Goal: Information Seeking & Learning: Learn about a topic

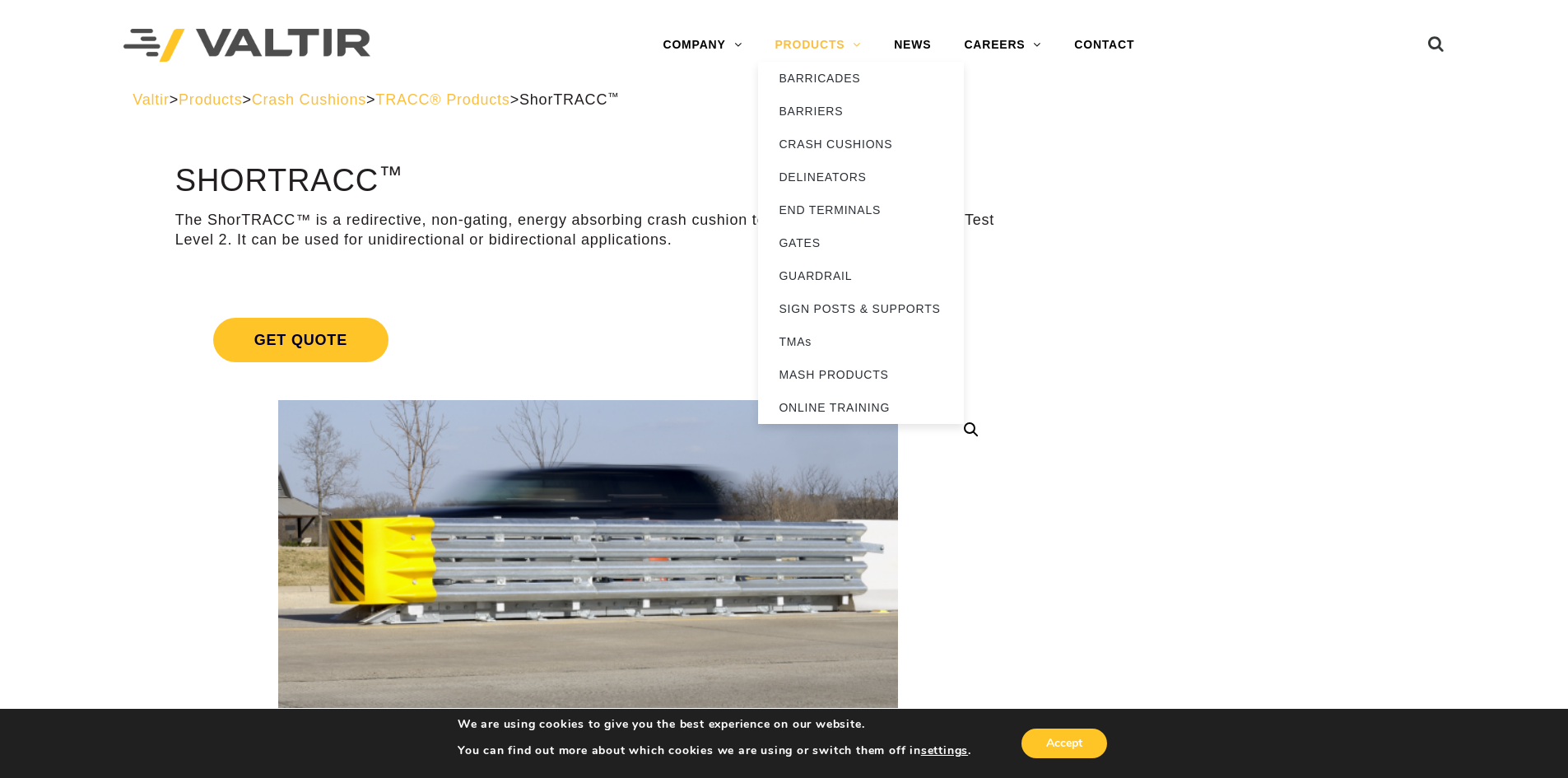
click at [793, 42] on link "PRODUCTS" at bounding box center [818, 45] width 119 height 33
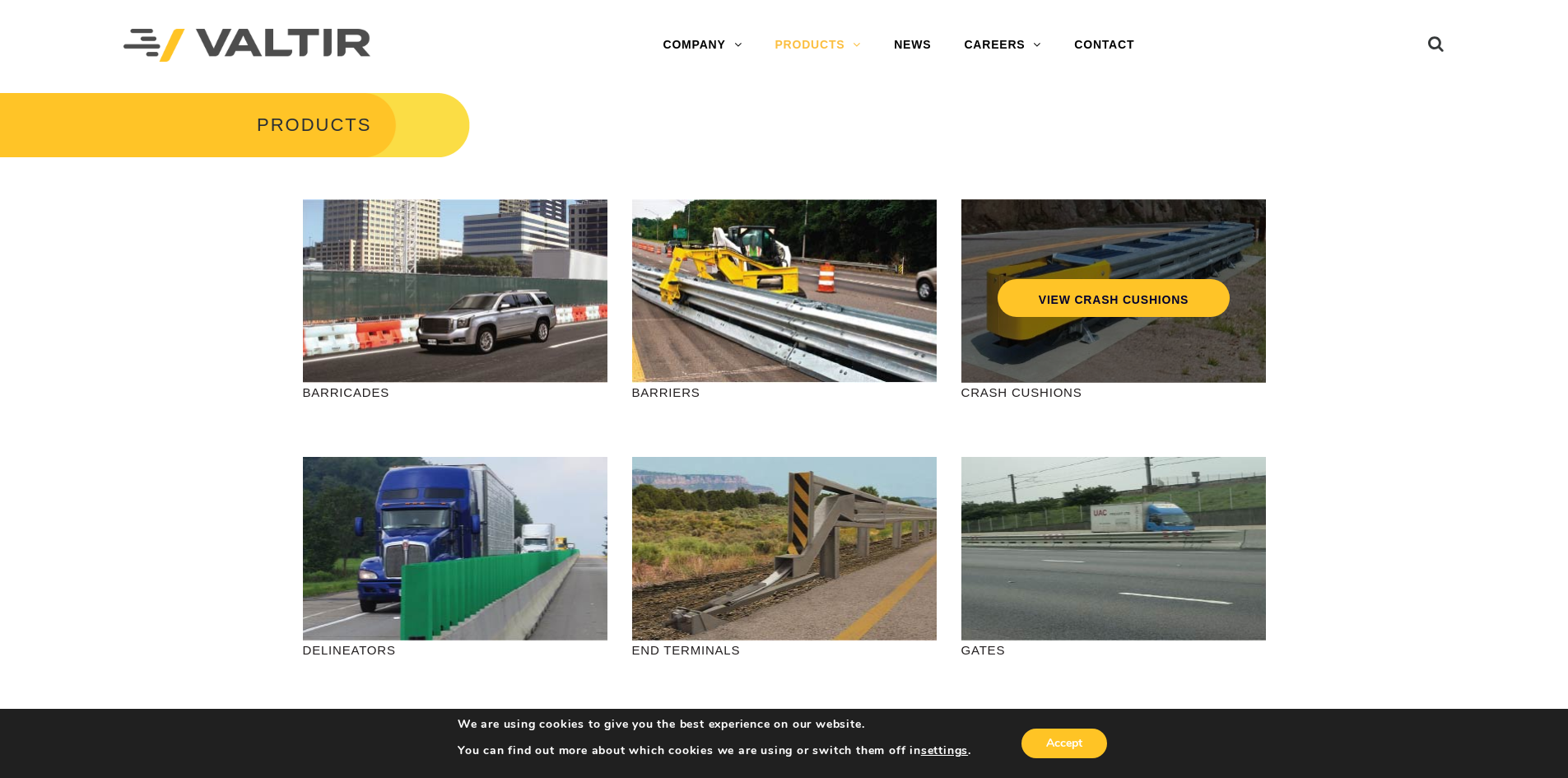
click at [1169, 334] on div "VIEW CRASH CUSHIONS" at bounding box center [1114, 290] width 304 height 183
click at [1085, 308] on link "VIEW CRASH CUSHIONS" at bounding box center [1112, 298] width 232 height 38
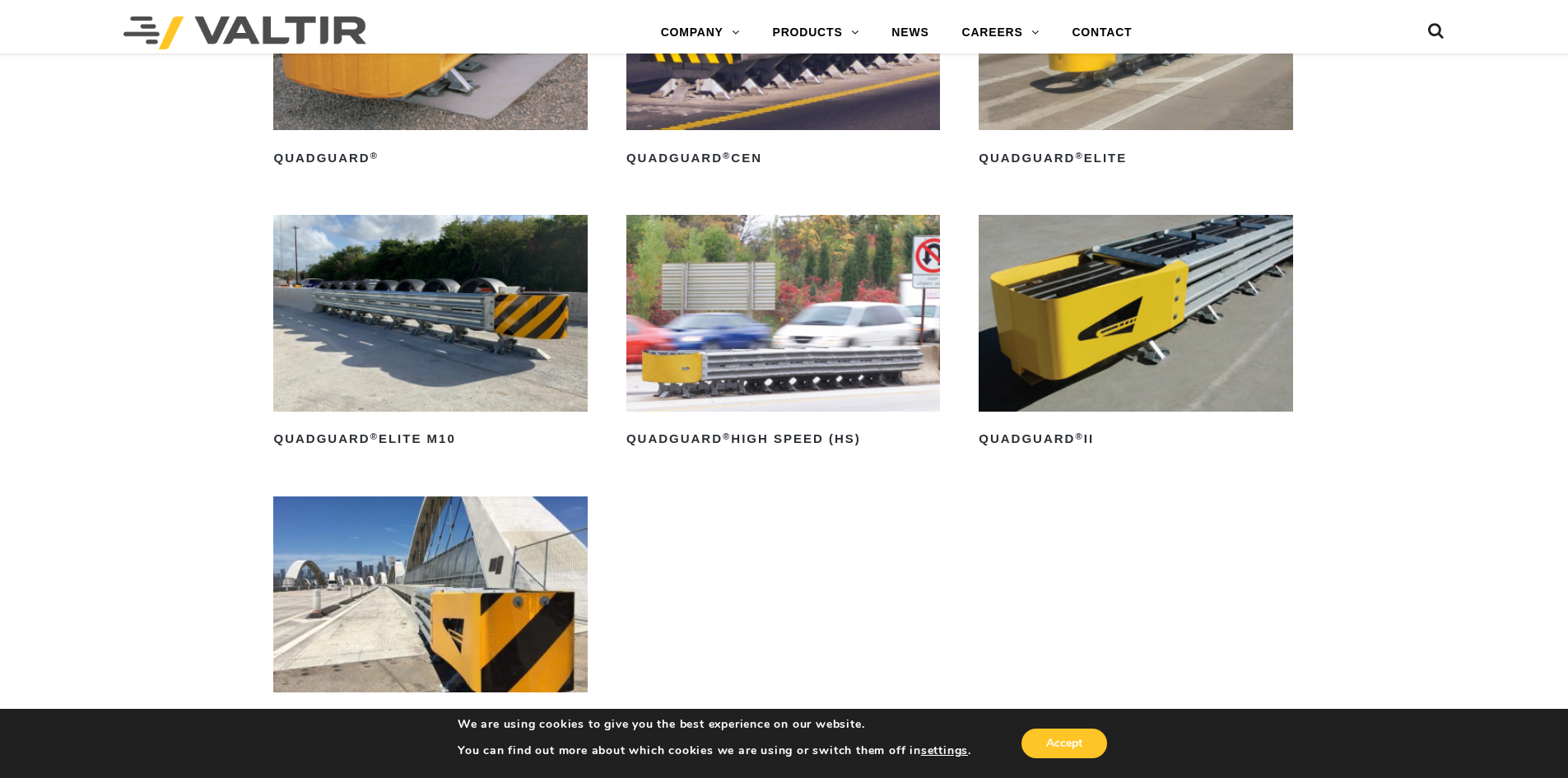
scroll to position [1400, 0]
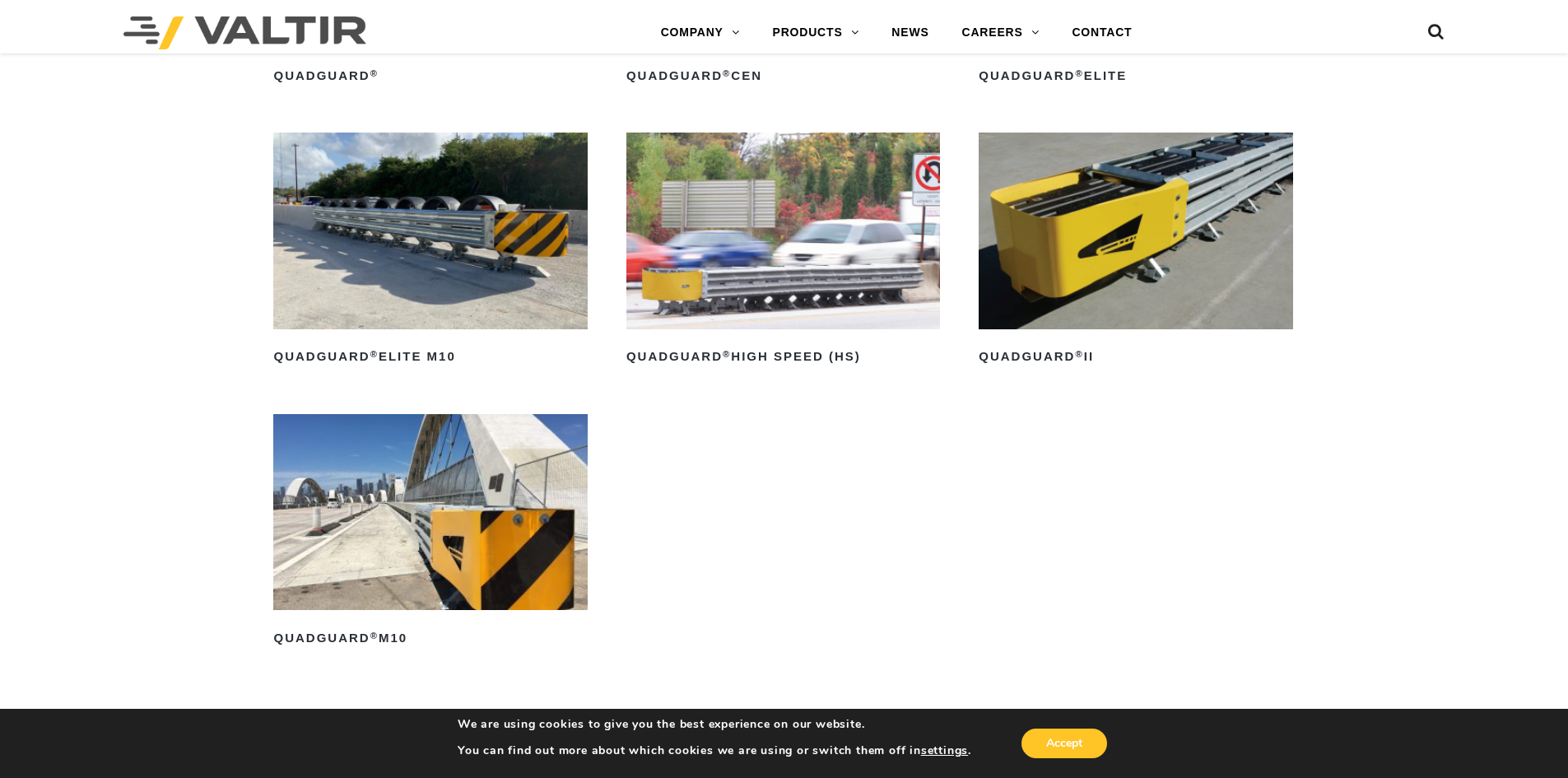
click at [468, 548] on img at bounding box center [430, 512] width 313 height 196
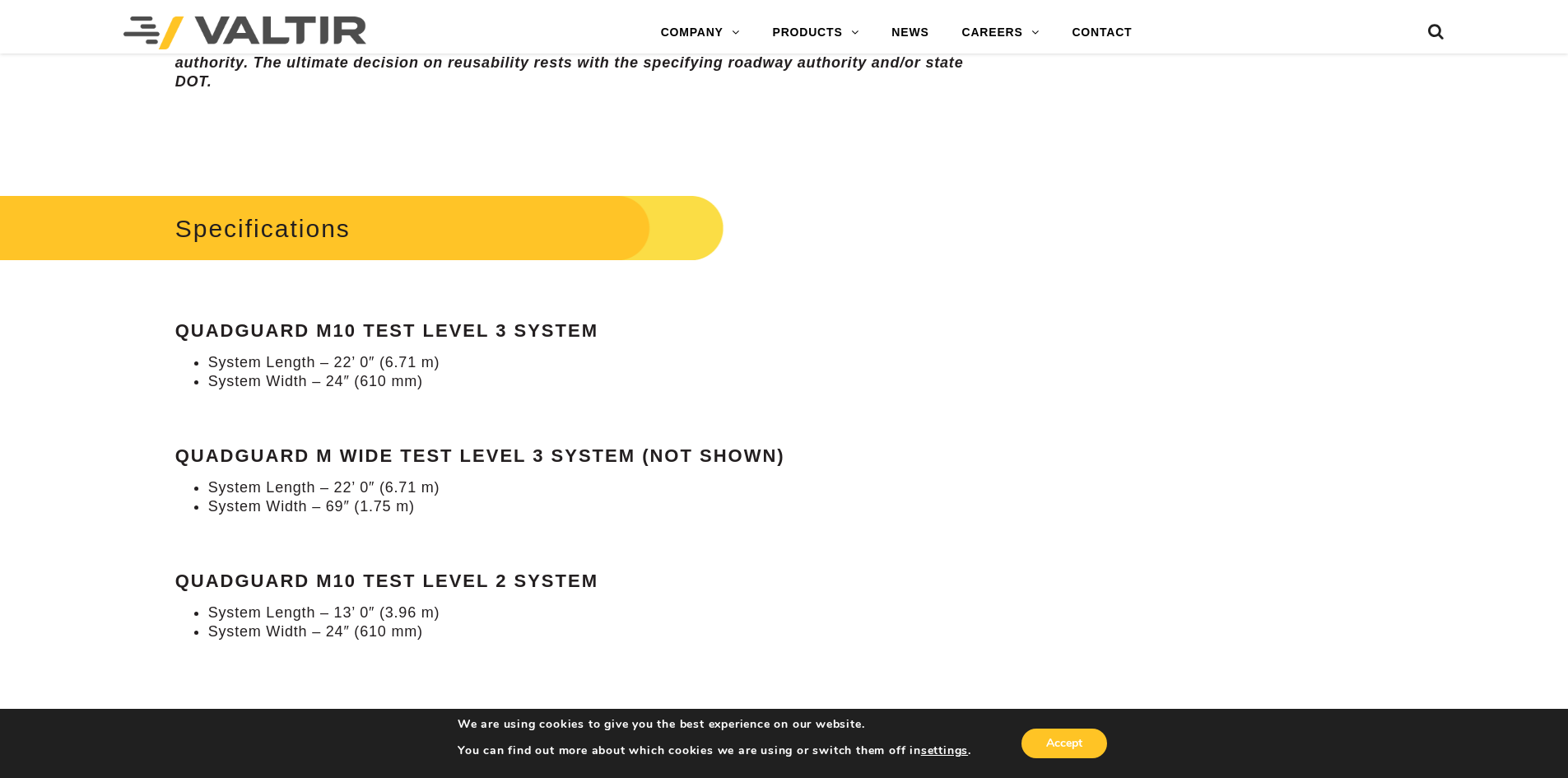
scroll to position [1483, 0]
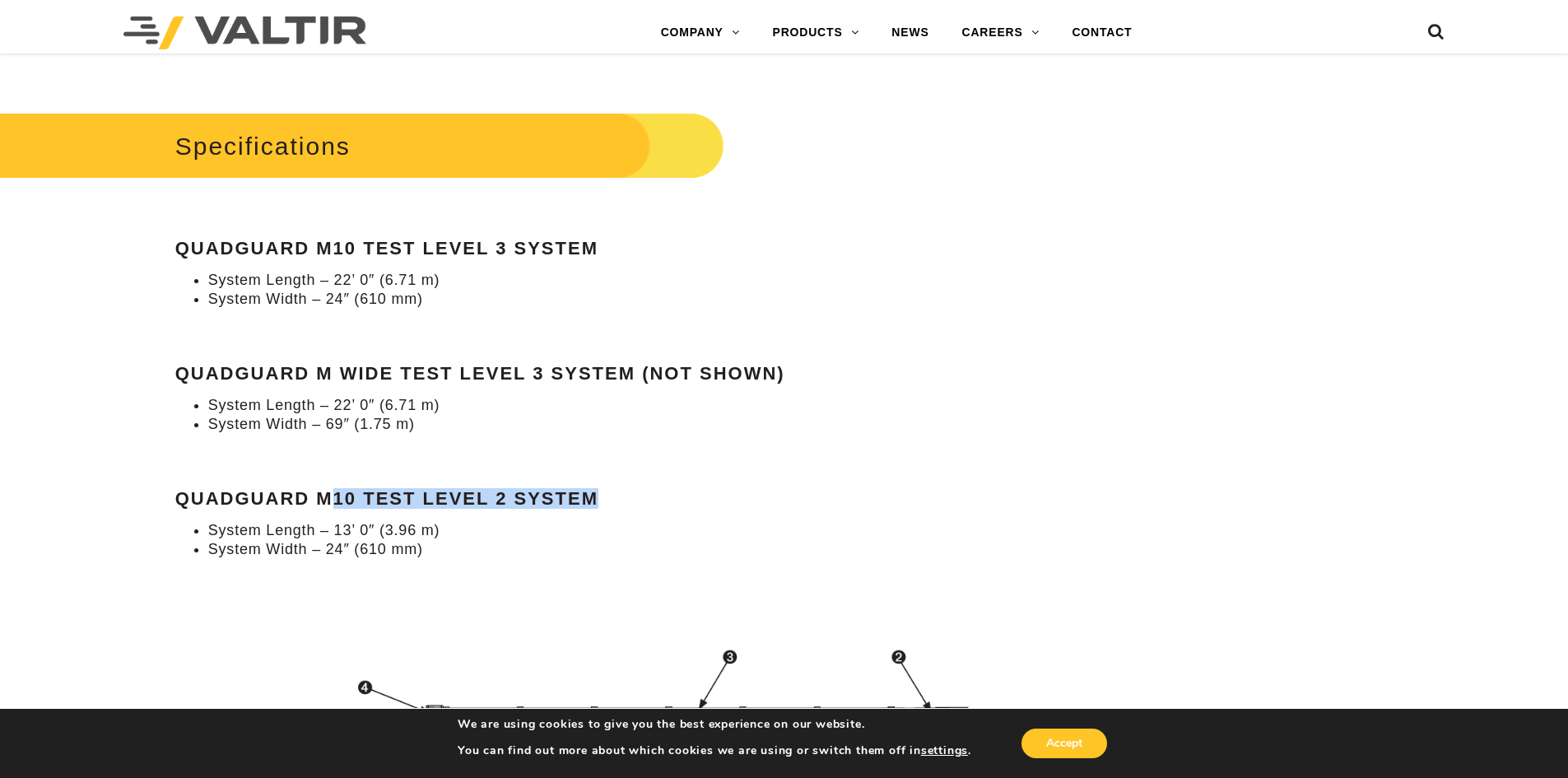
drag, startPoint x: 327, startPoint y: 492, endPoint x: 625, endPoint y: 496, distance: 298.0
click at [625, 496] on h4 "QuadGuard M10 Test Level 2 System" at bounding box center [587, 499] width 825 height 20
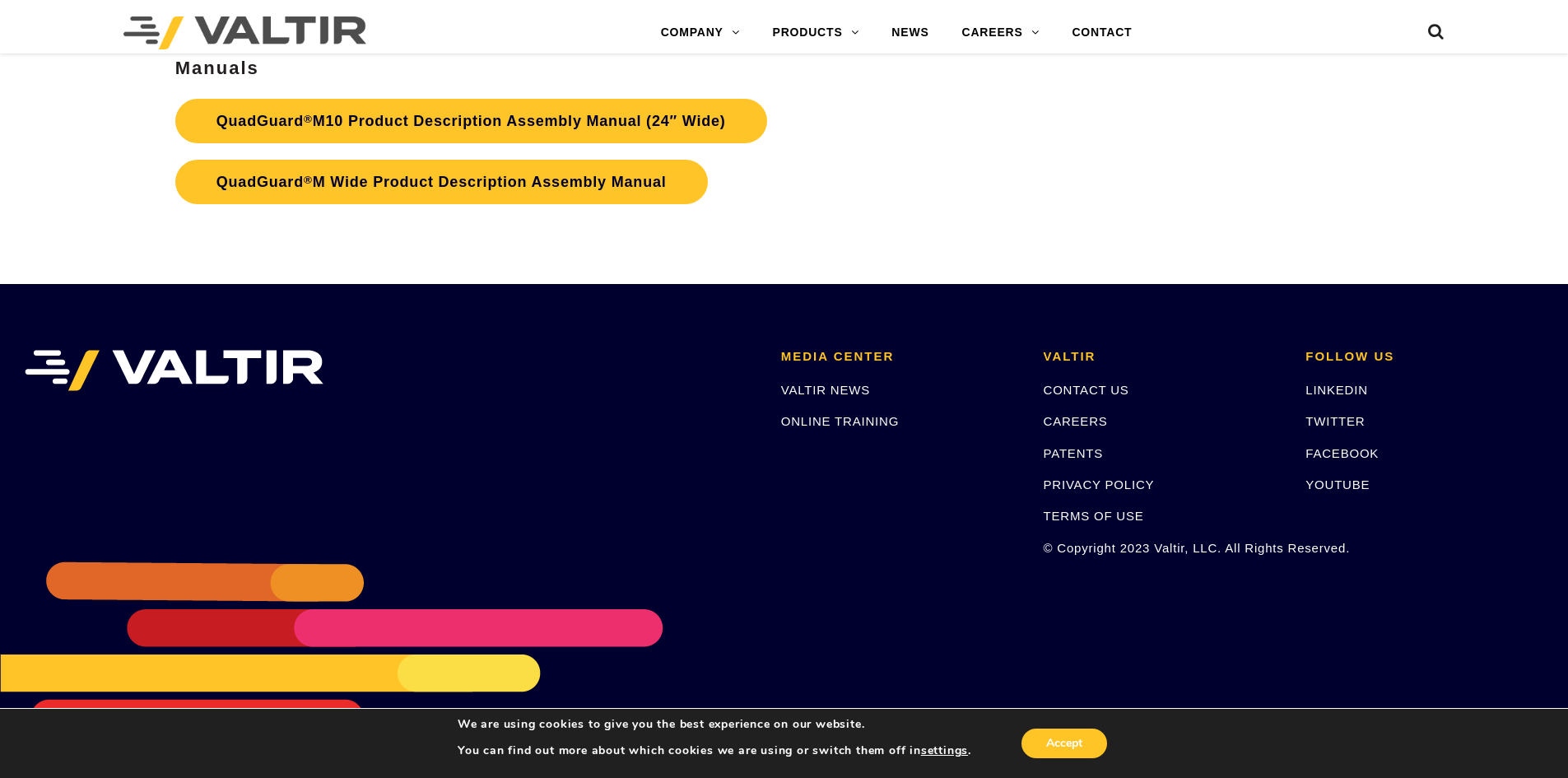
scroll to position [6034, 0]
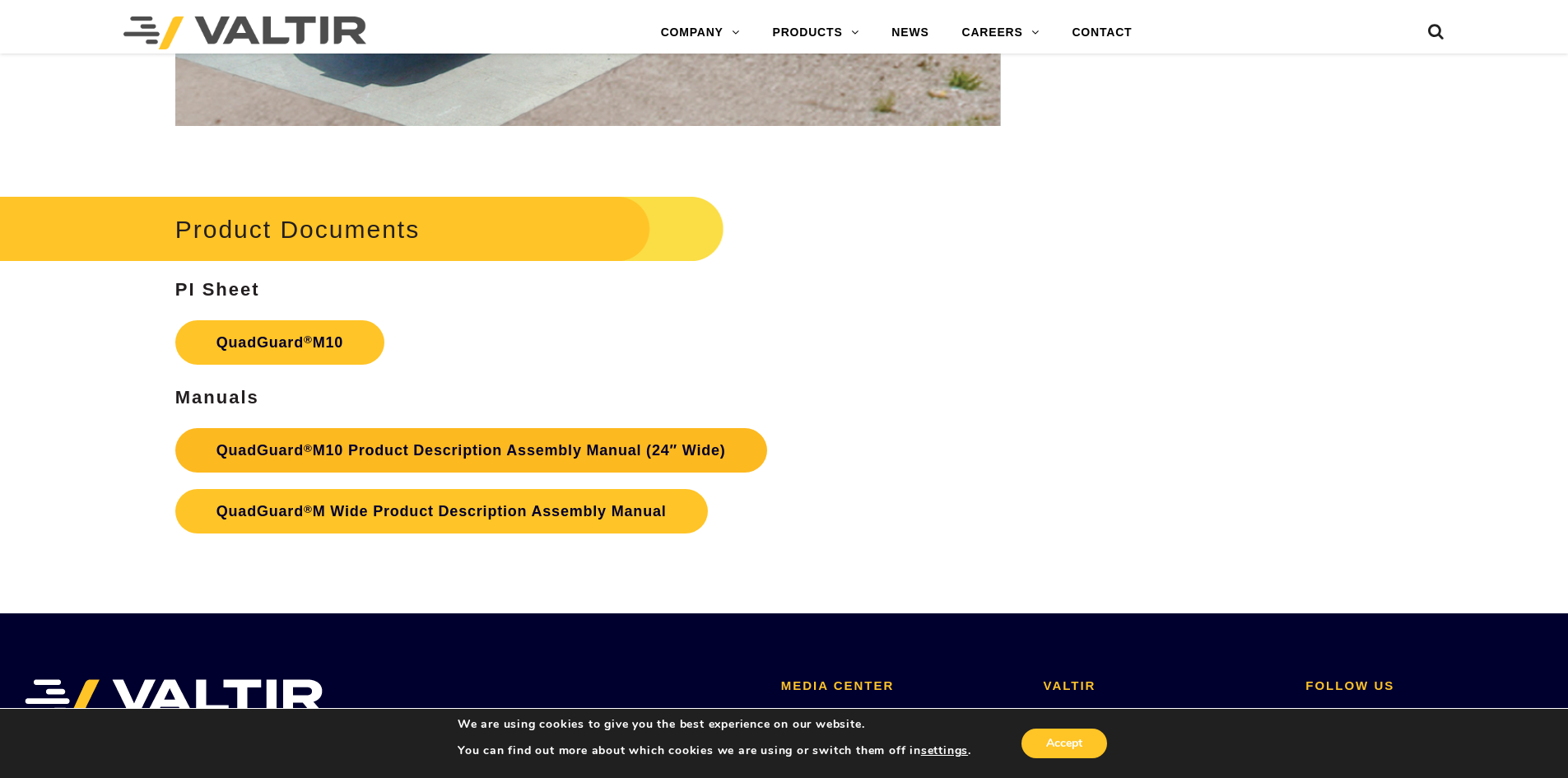
click at [590, 455] on link "QuadGuard ® M10 Product Description Assembly Manual (24″ Wide)" at bounding box center [471, 450] width 592 height 45
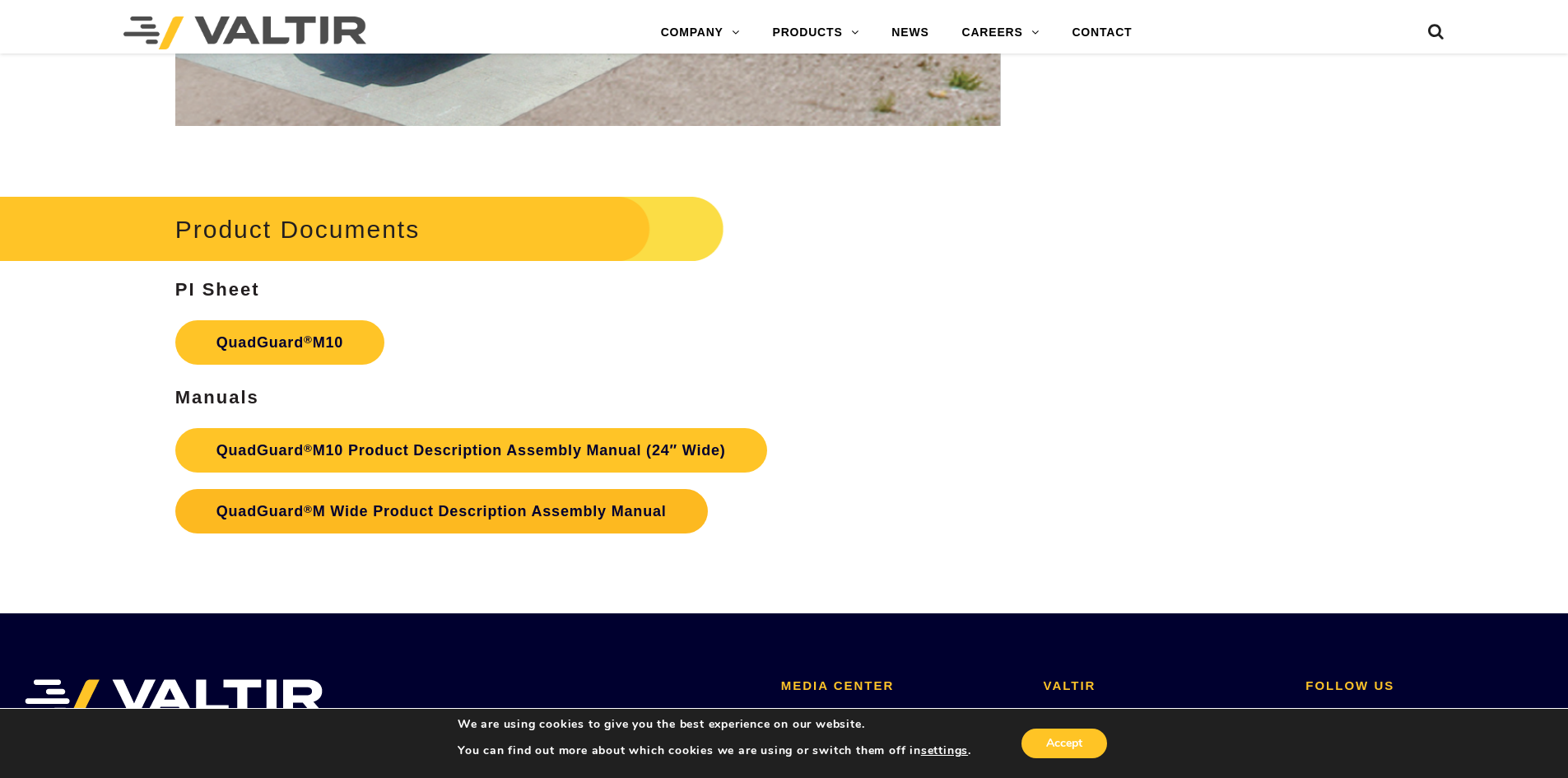
click at [578, 514] on link "QuadGuard ® M Wide Product Description Assembly Manual" at bounding box center [441, 511] width 532 height 45
